Goal: Navigation & Orientation: Find specific page/section

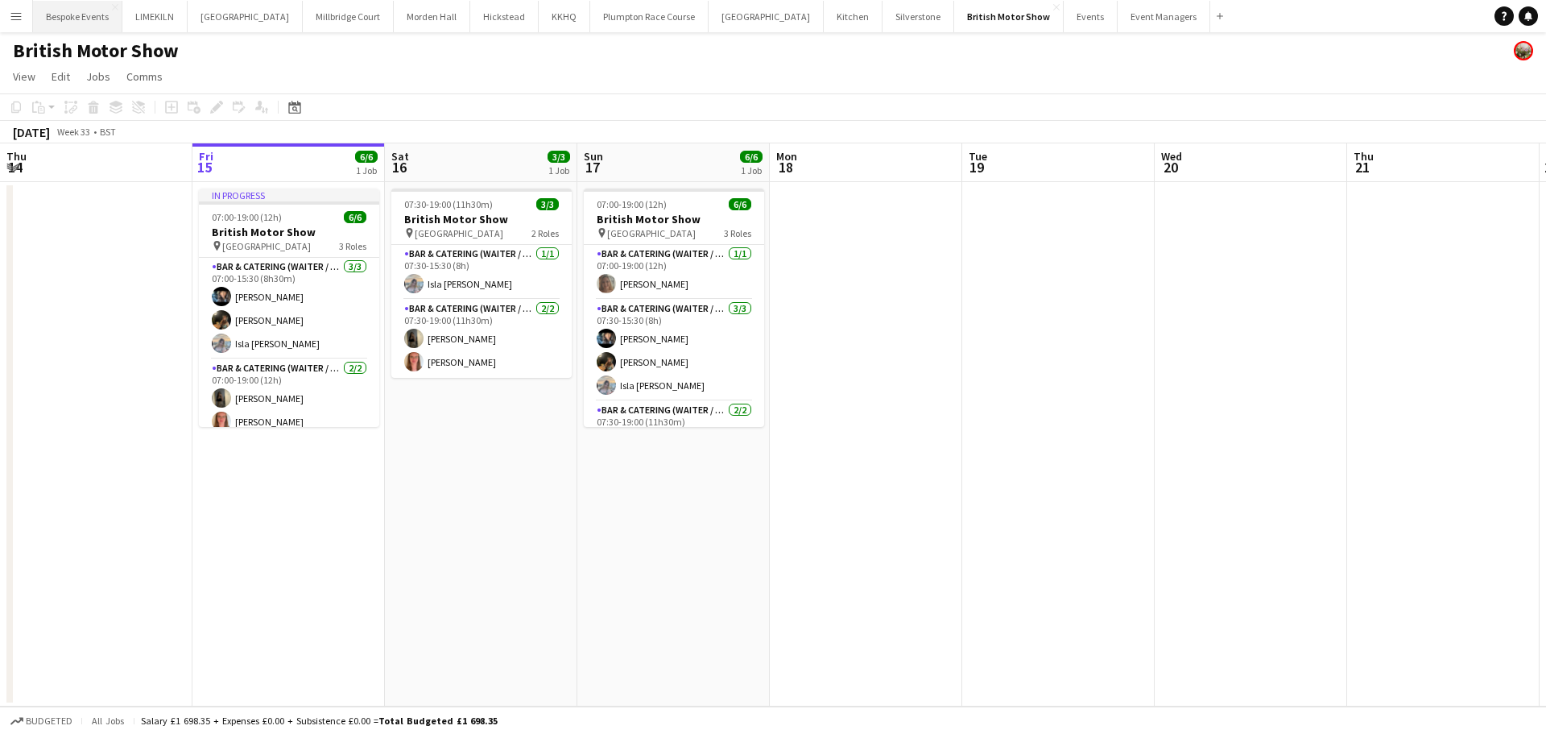
click at [97, 20] on button "Bespoke Events Close" at bounding box center [77, 16] width 89 height 31
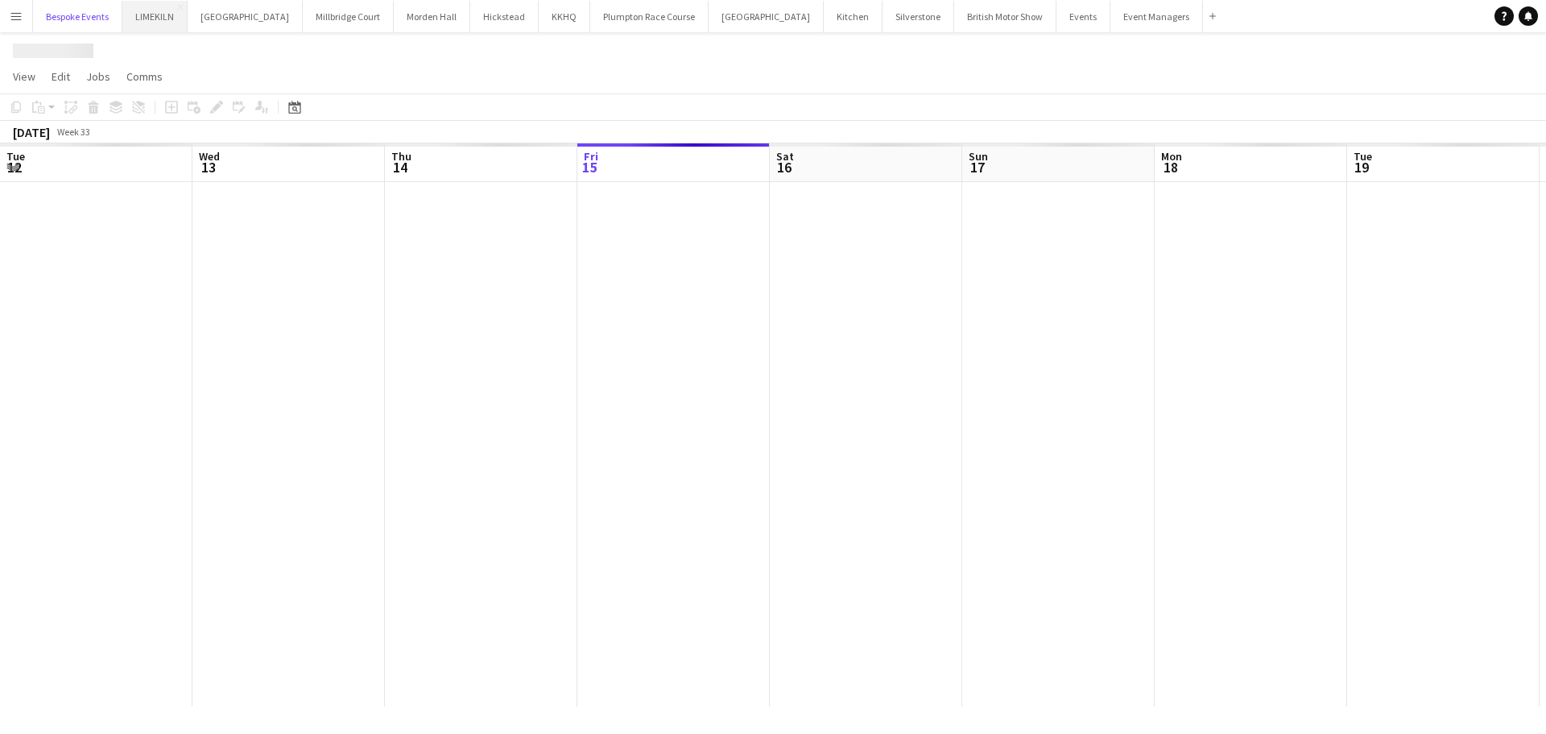
scroll to position [0, 385]
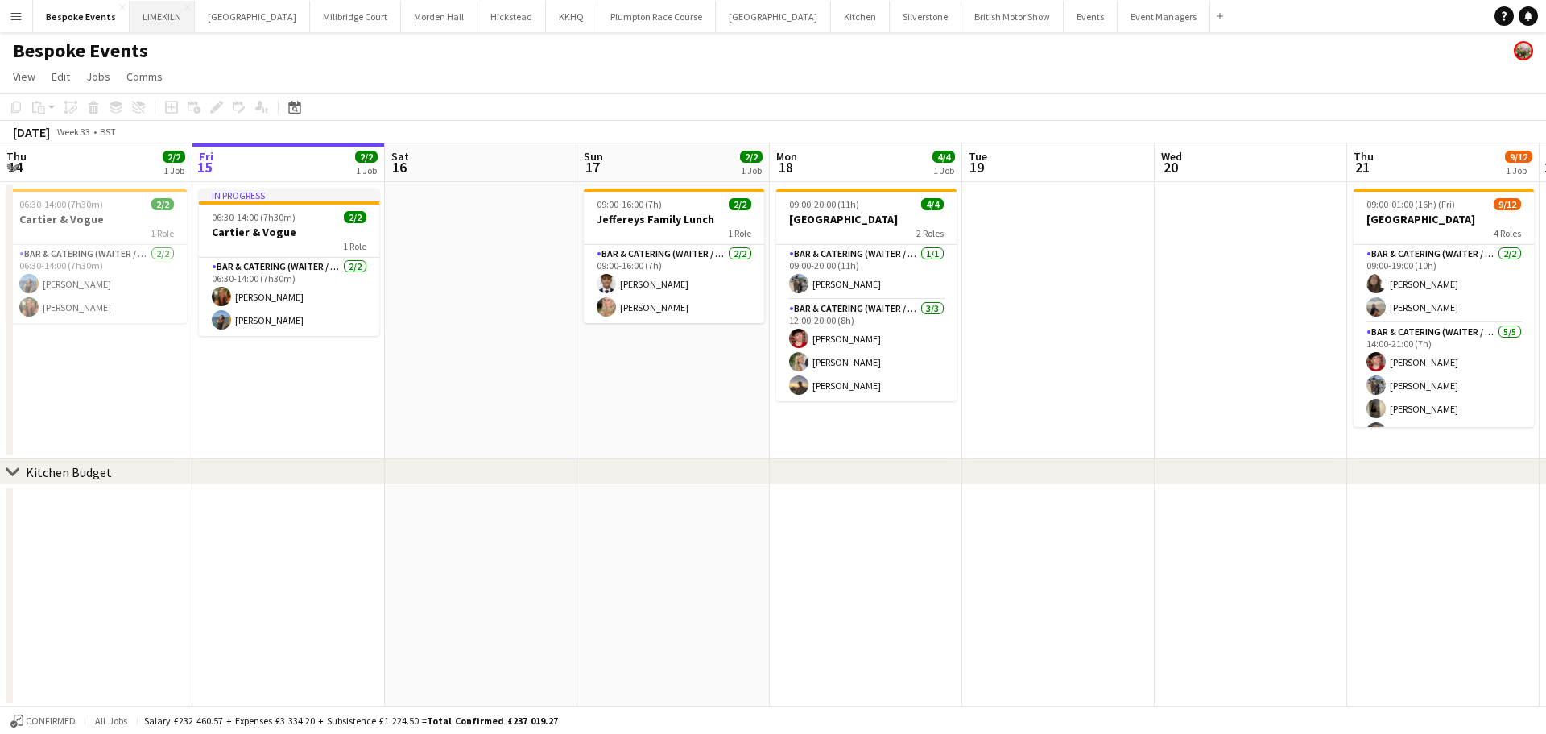
click at [158, 16] on button "LIMEKILN Close" at bounding box center [162, 16] width 65 height 31
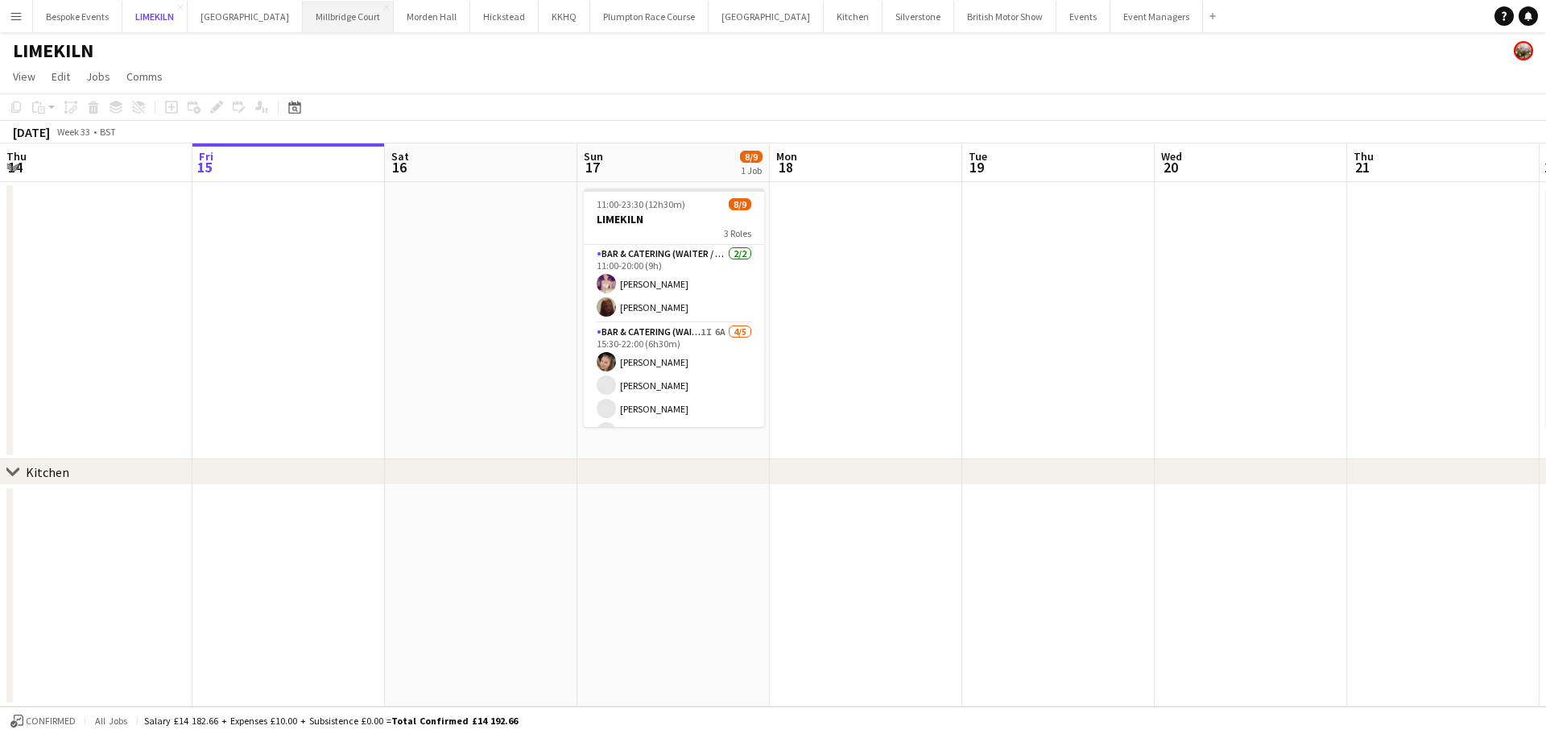
scroll to position [1, 0]
click at [245, 27] on button "[GEOGRAPHIC_DATA] Close" at bounding box center [245, 16] width 115 height 31
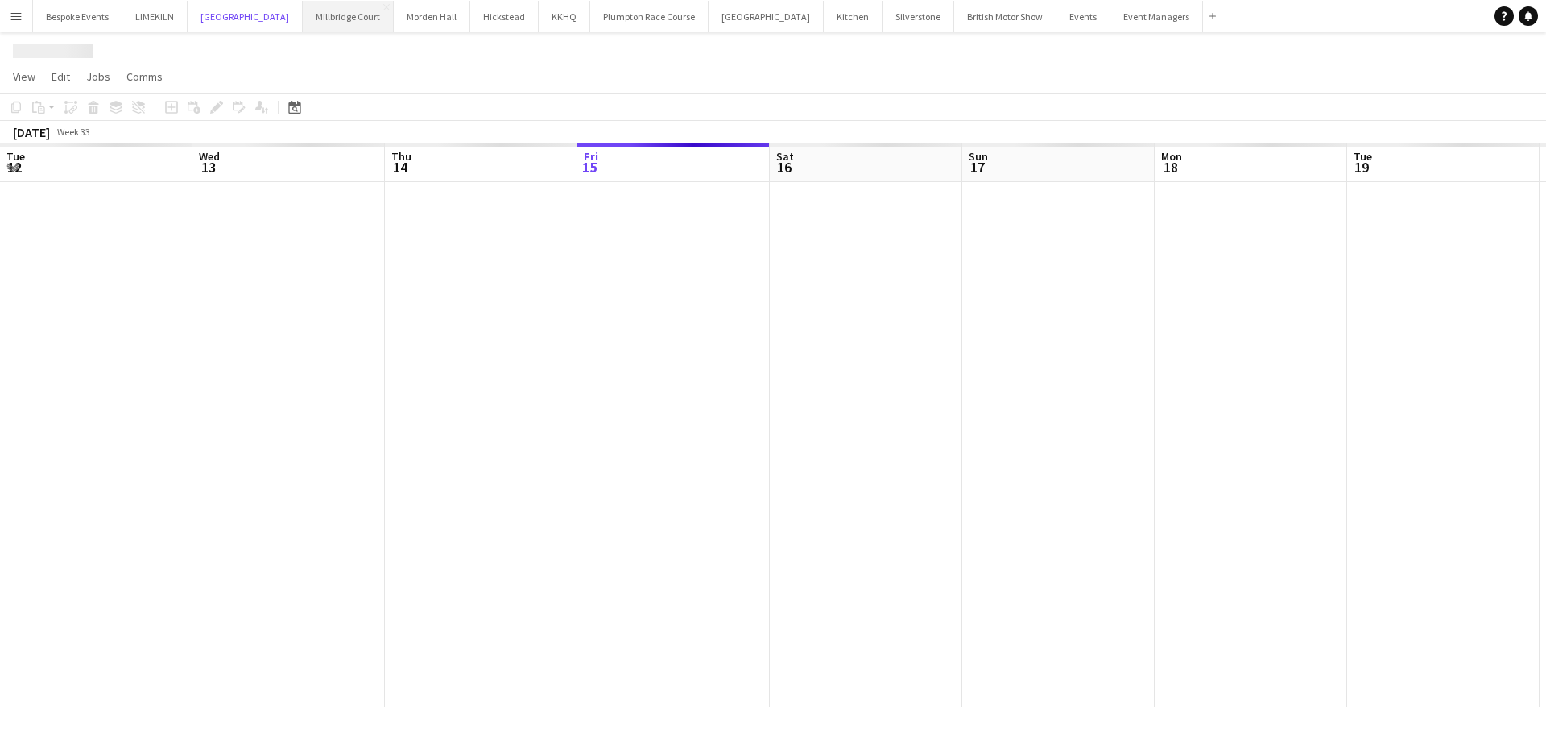
scroll to position [0, 385]
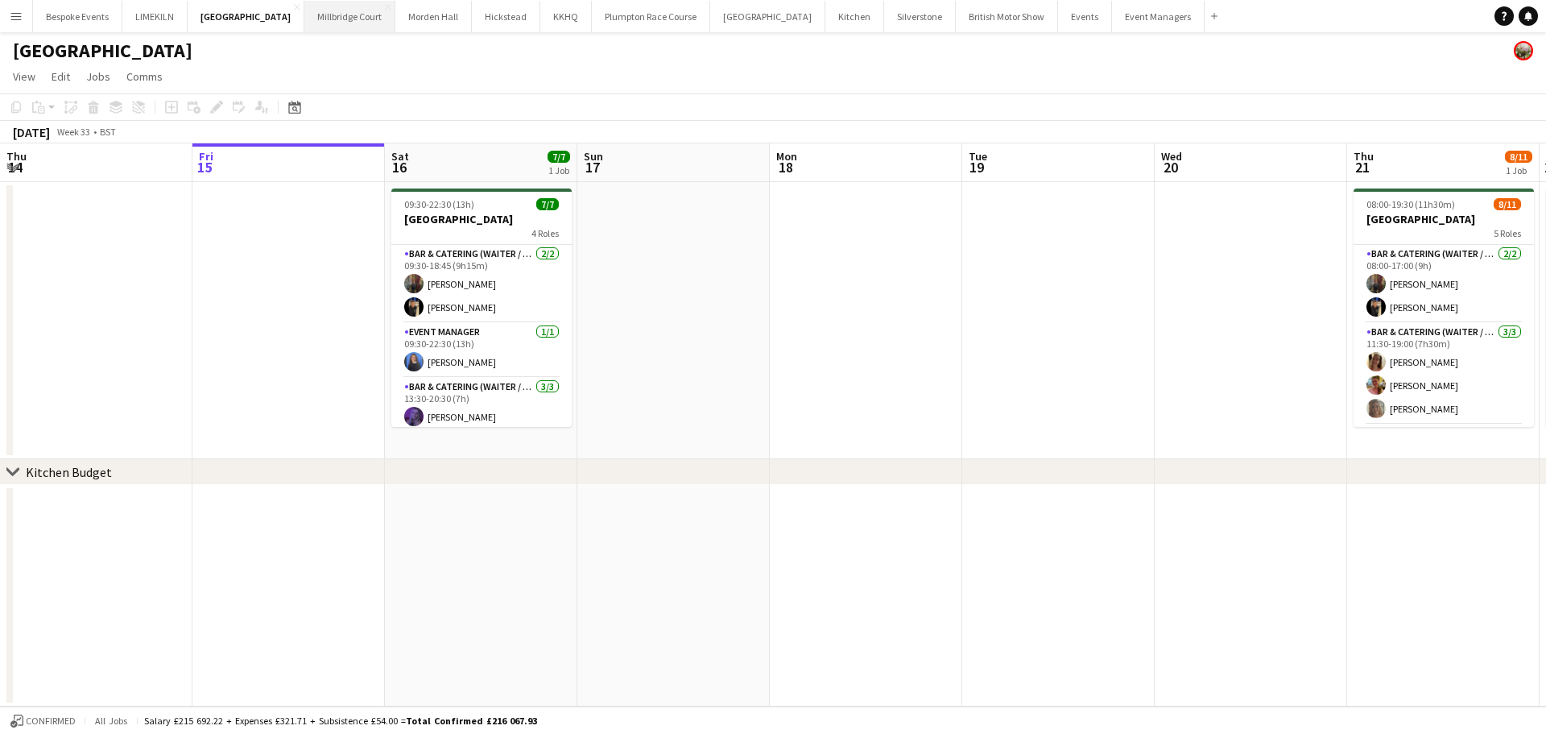
click at [333, 10] on button "[GEOGRAPHIC_DATA]" at bounding box center [349, 16] width 91 height 31
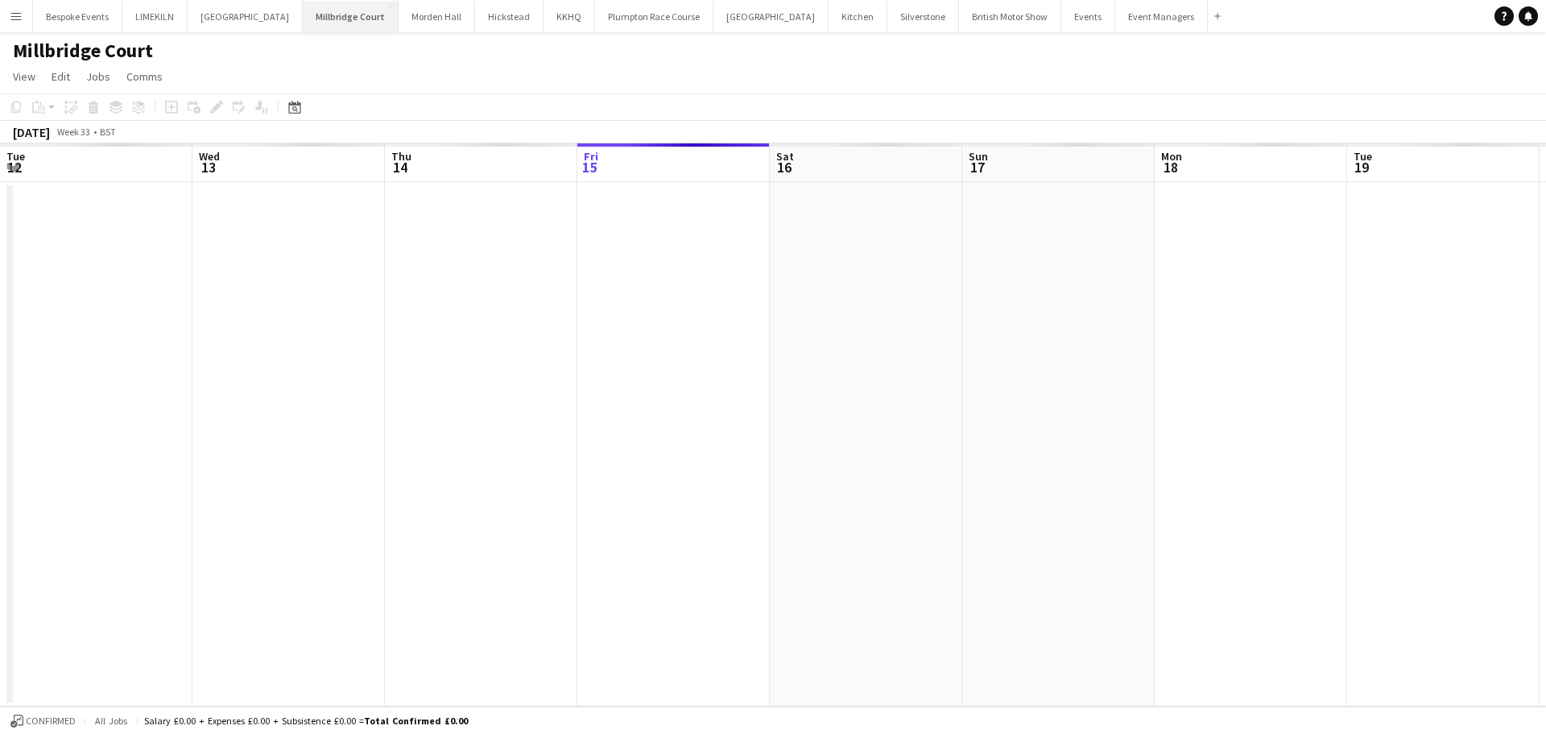
scroll to position [0, 385]
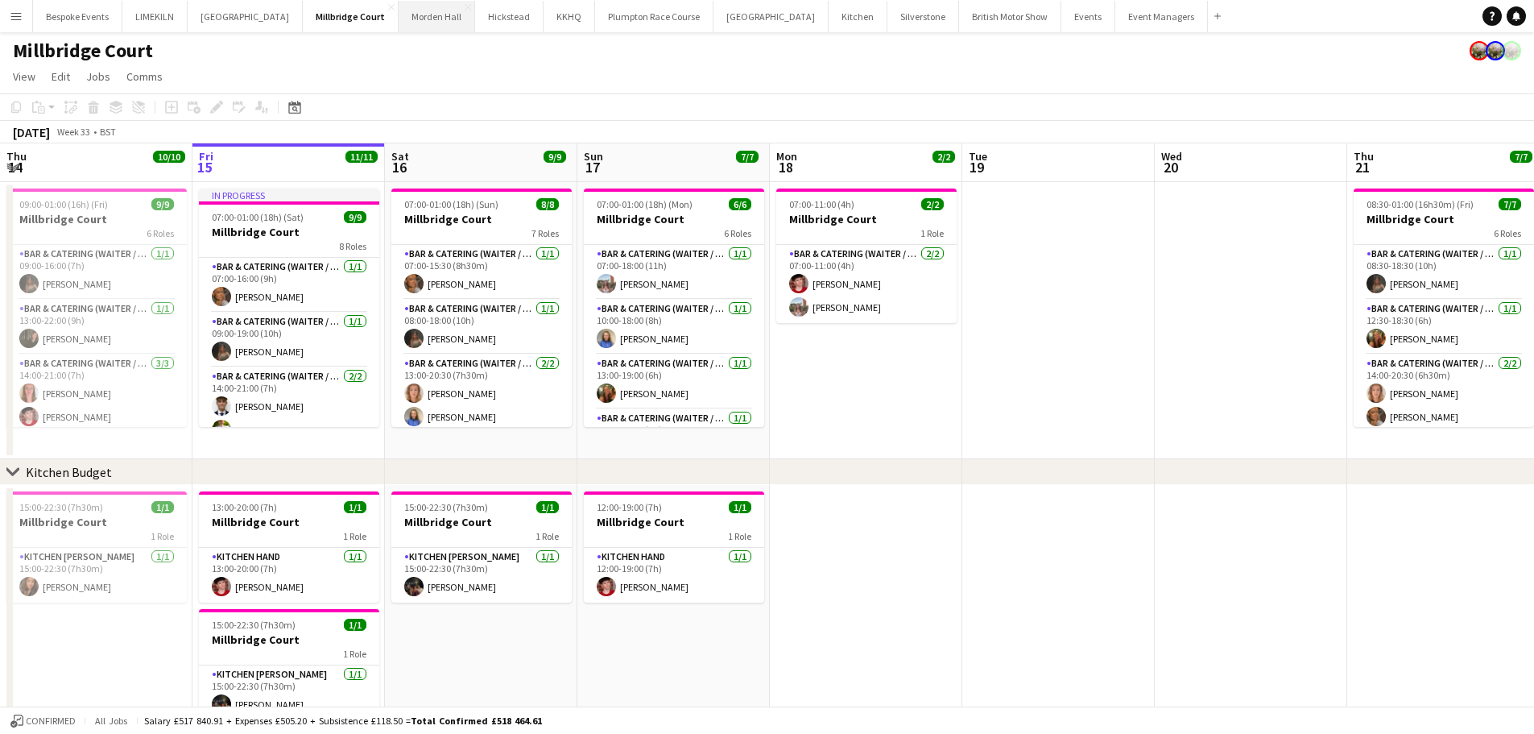
click at [415, 28] on button "[GEOGRAPHIC_DATA] Close" at bounding box center [437, 16] width 77 height 31
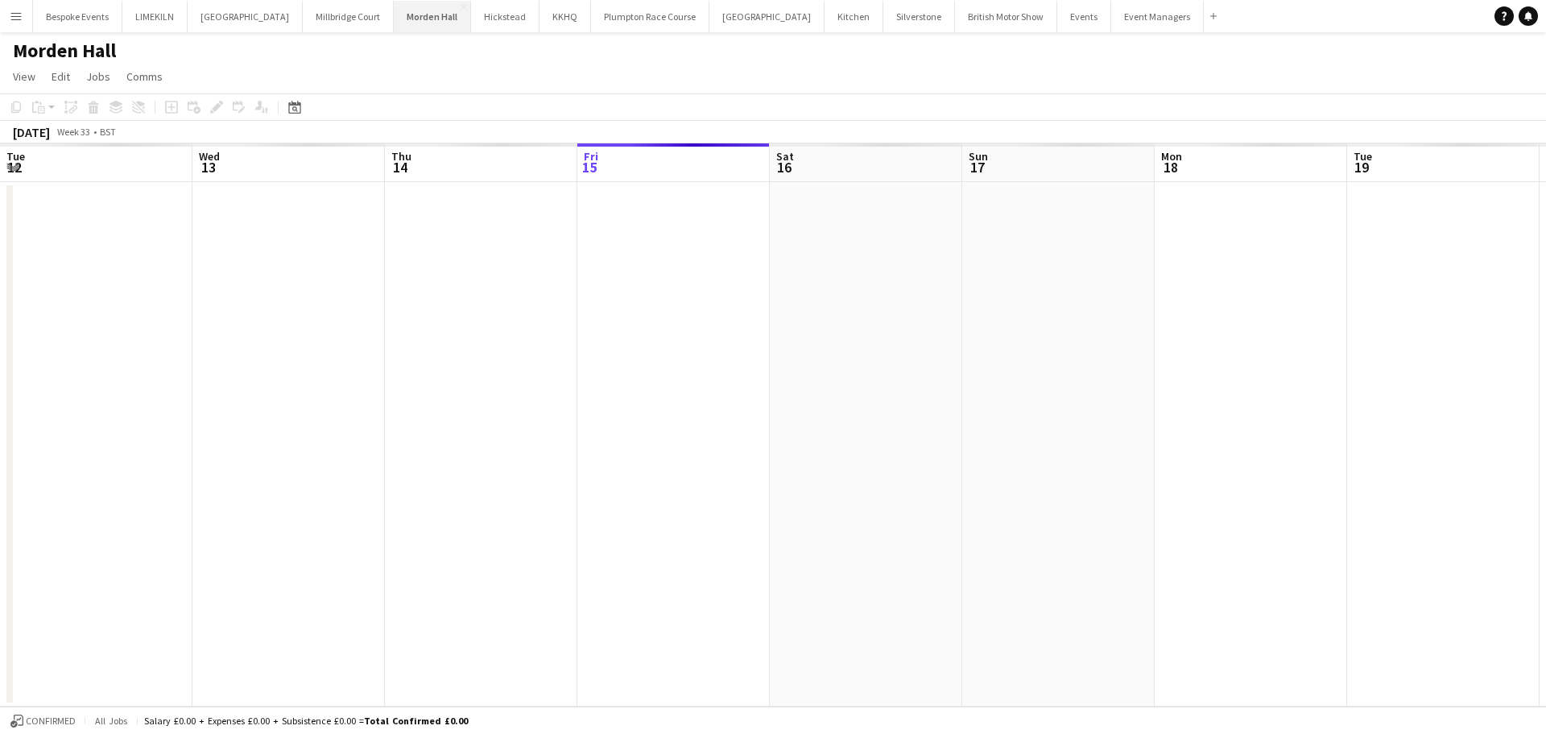
scroll to position [0, 385]
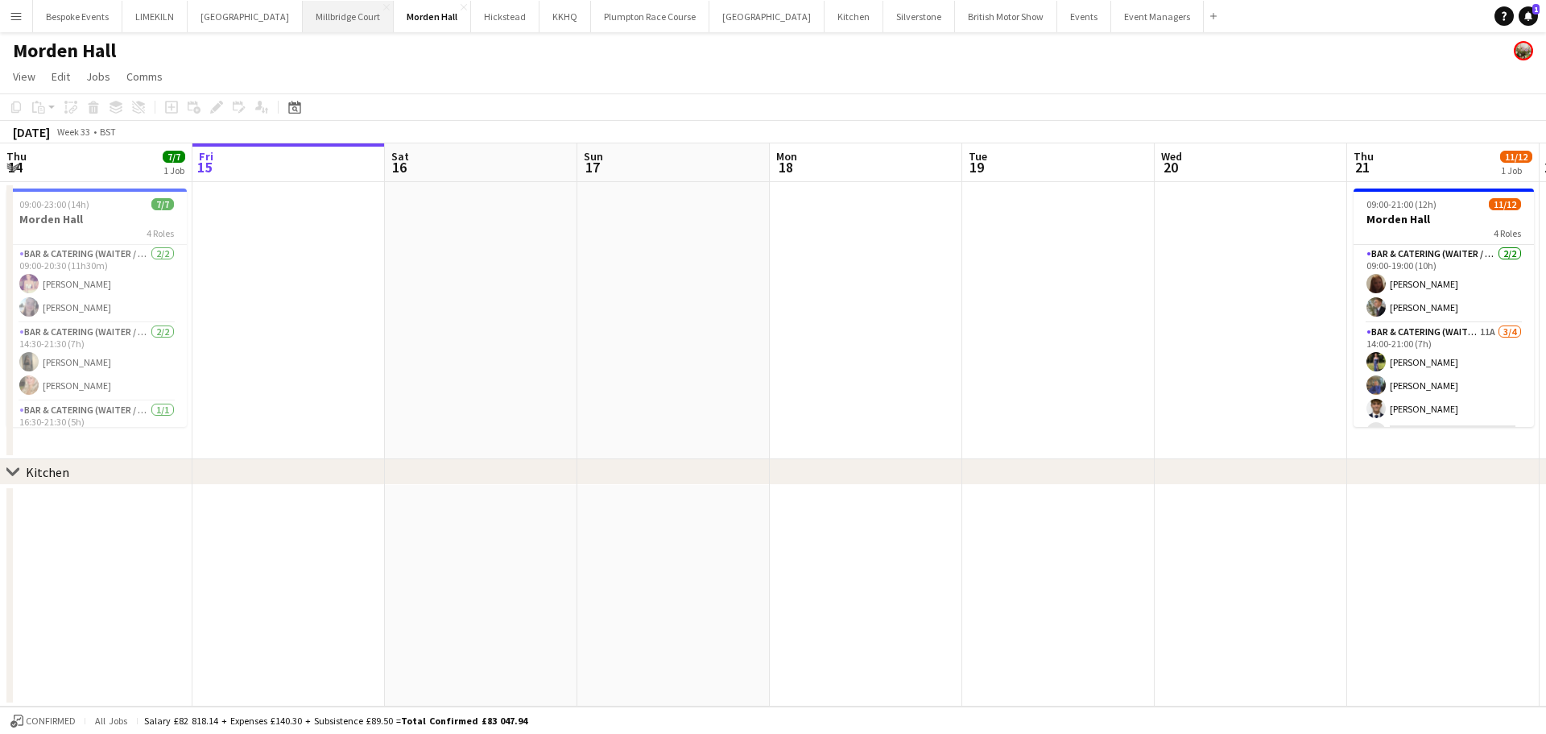
click at [303, 14] on button "[GEOGRAPHIC_DATA]" at bounding box center [348, 16] width 91 height 31
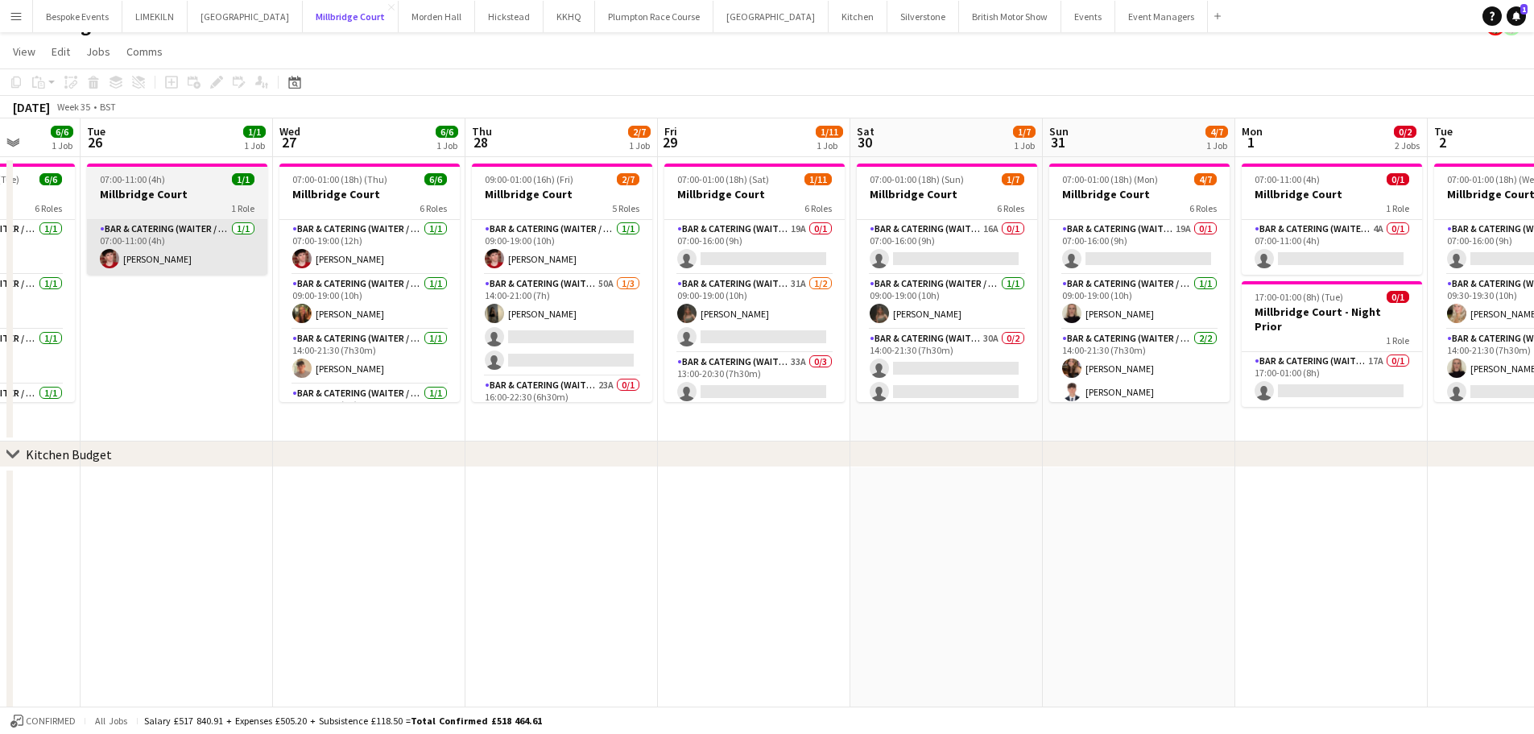
scroll to position [0, 504]
